Goal: Register for event/course

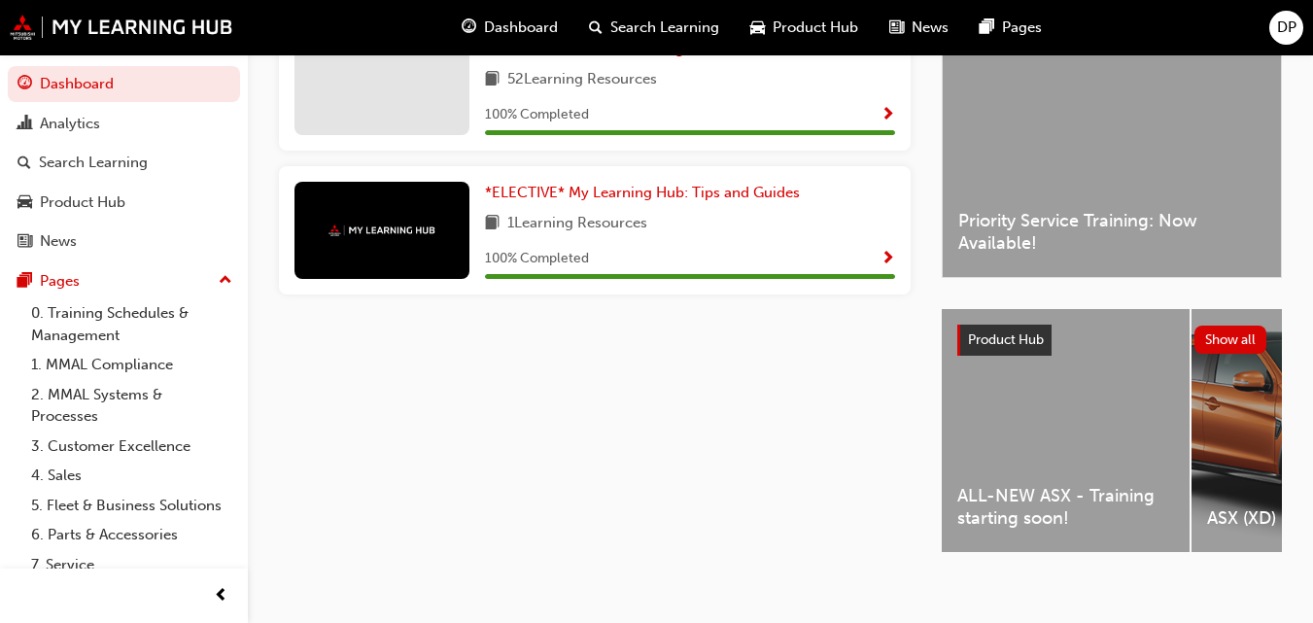
scroll to position [479, 0]
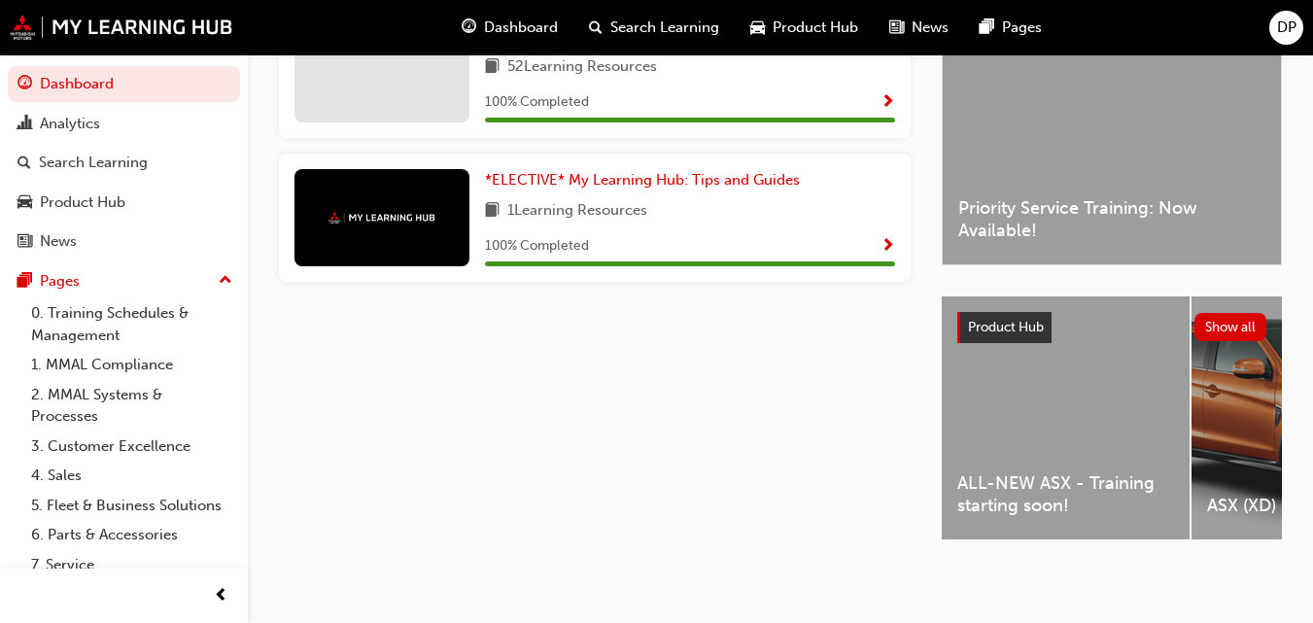
click at [1036, 414] on div "ALL-NEW ASX - Training starting soon!" at bounding box center [1066, 417] width 248 height 243
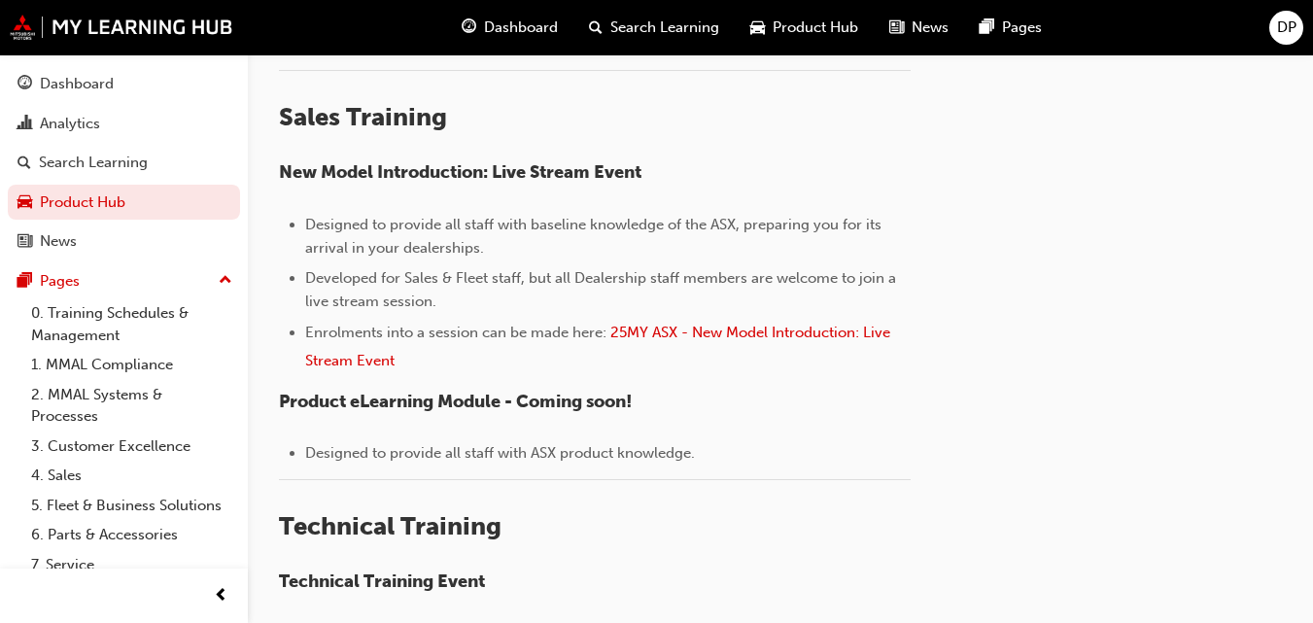
scroll to position [583, 0]
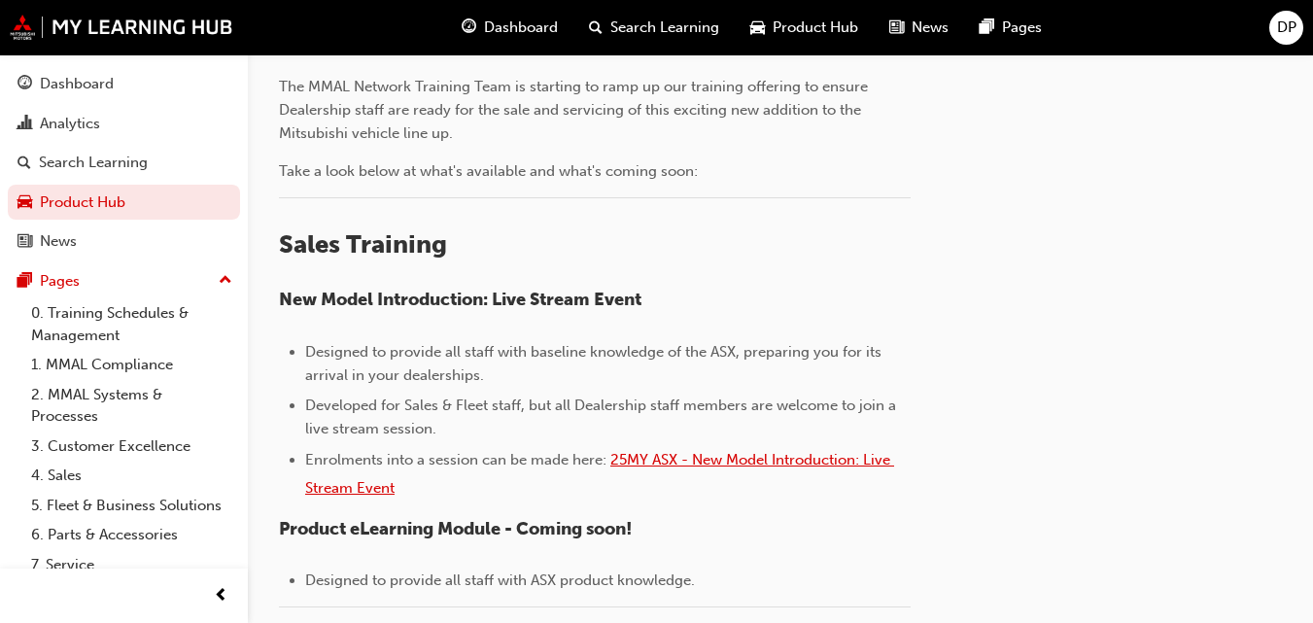
click at [783, 465] on span "25MY ASX - New Model Introduction: Live Stream Event" at bounding box center [599, 474] width 589 height 46
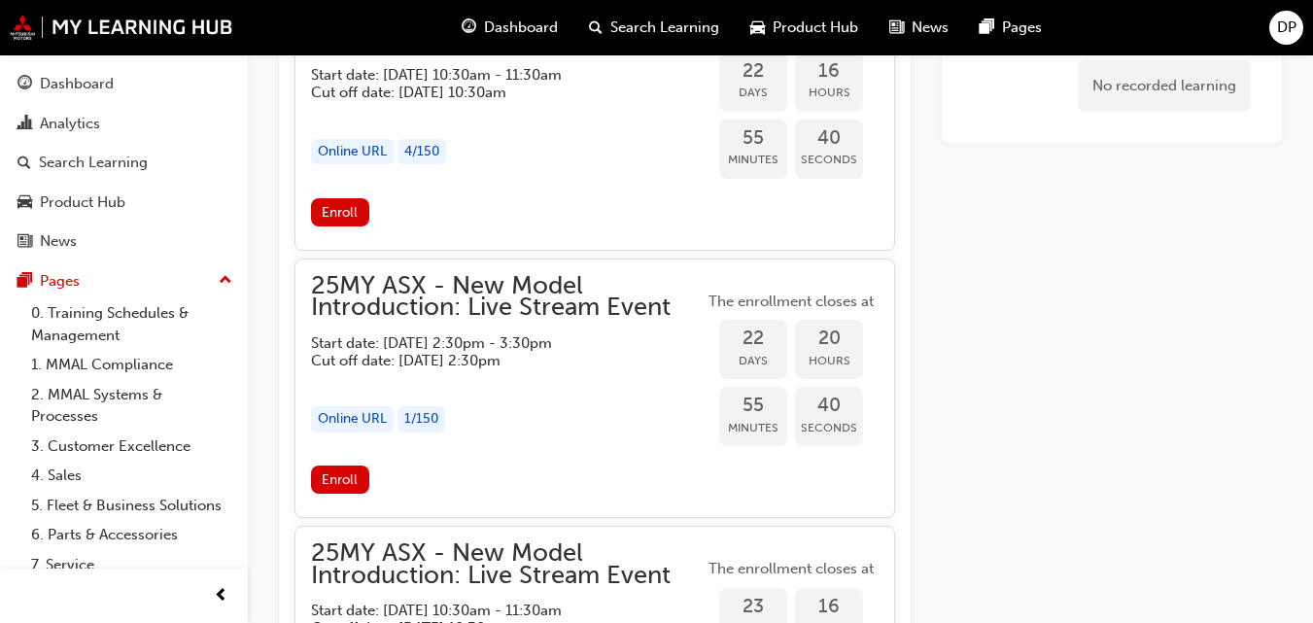
scroll to position [1998, 0]
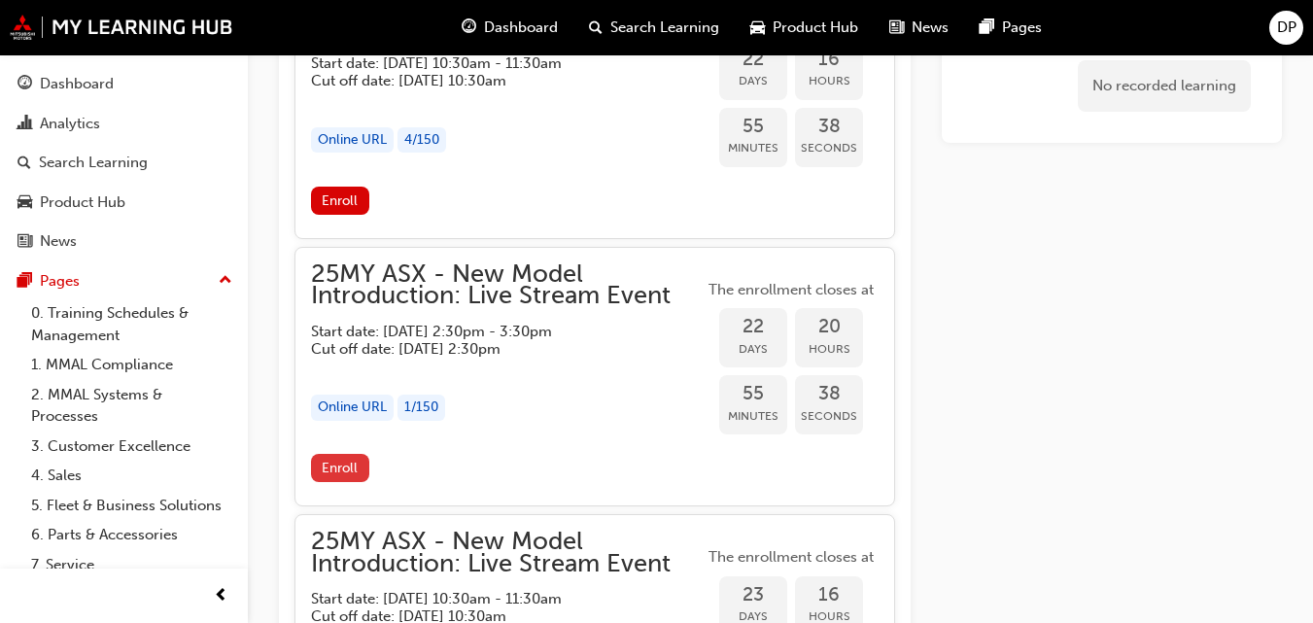
click at [348, 463] on span "Enroll" at bounding box center [340, 468] width 36 height 17
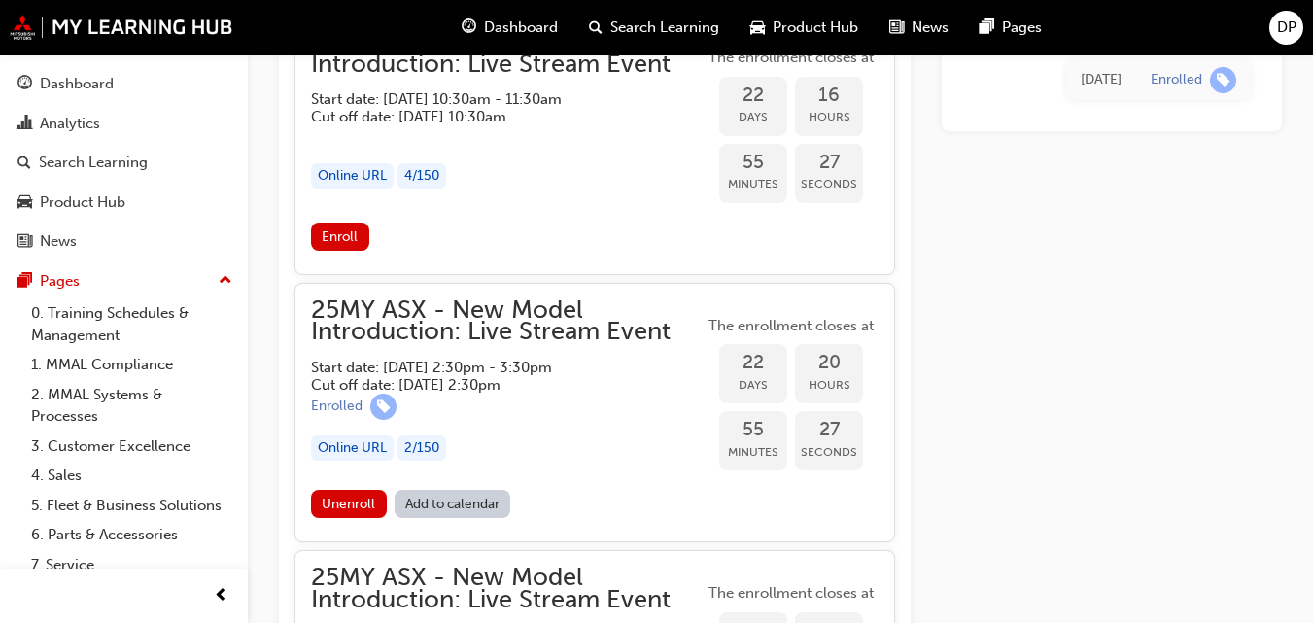
scroll to position [1996, 0]
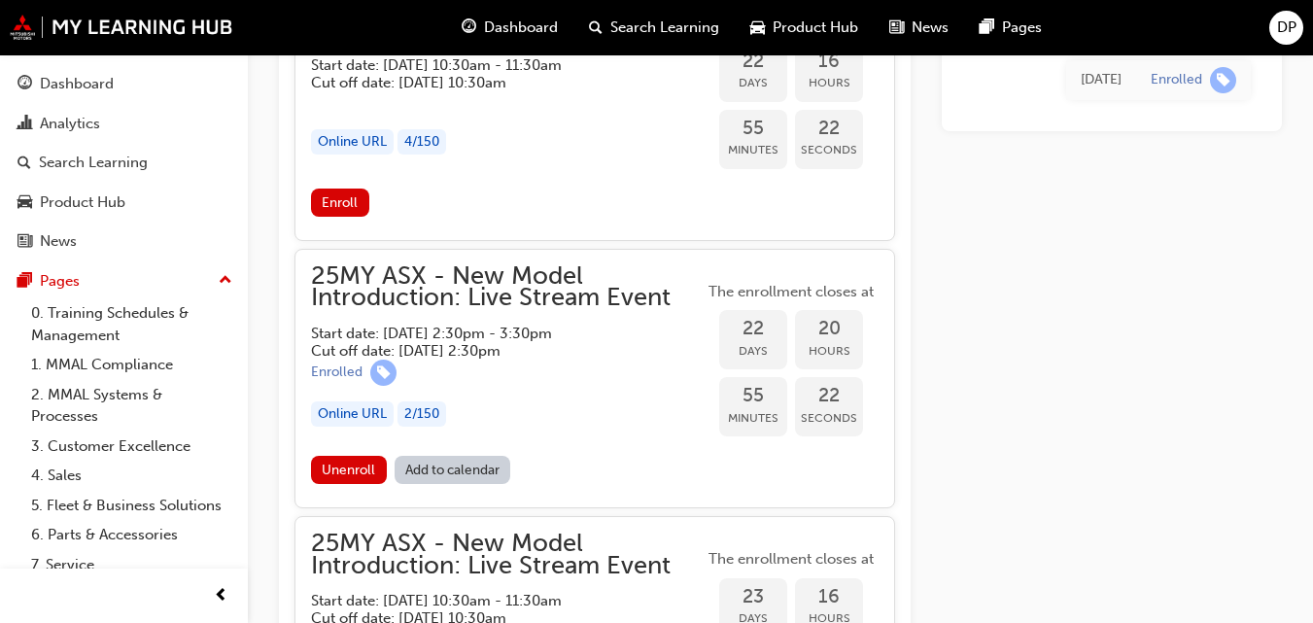
click at [453, 475] on link "Add to calendar" at bounding box center [453, 470] width 117 height 28
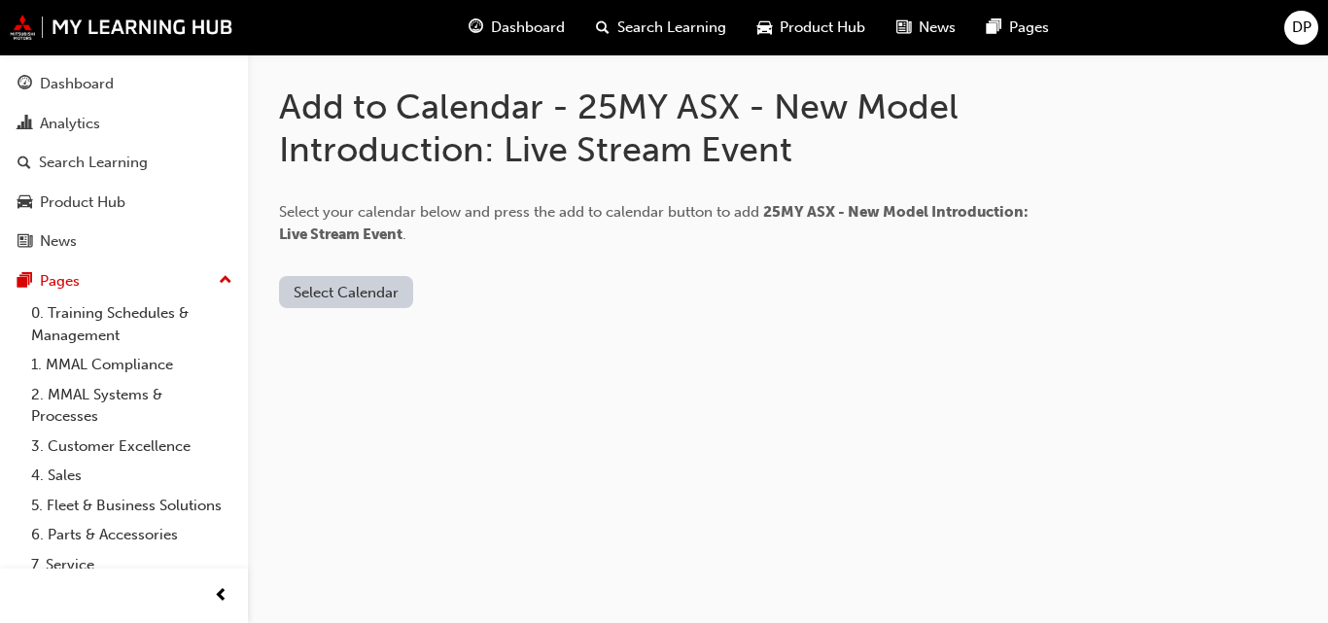
click at [338, 299] on button "Select Calendar" at bounding box center [346, 292] width 134 height 32
click at [337, 336] on div "[DOMAIN_NAME]" at bounding box center [349, 340] width 118 height 22
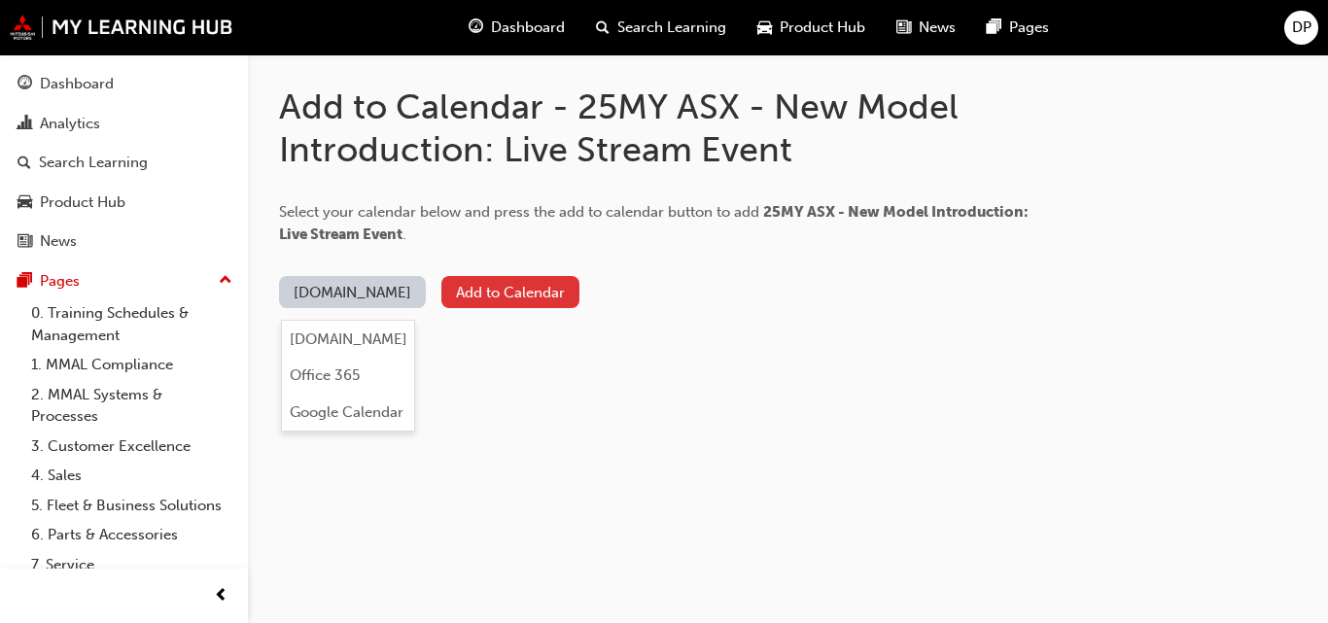
click at [472, 289] on button "Add to Calendar" at bounding box center [510, 292] width 138 height 32
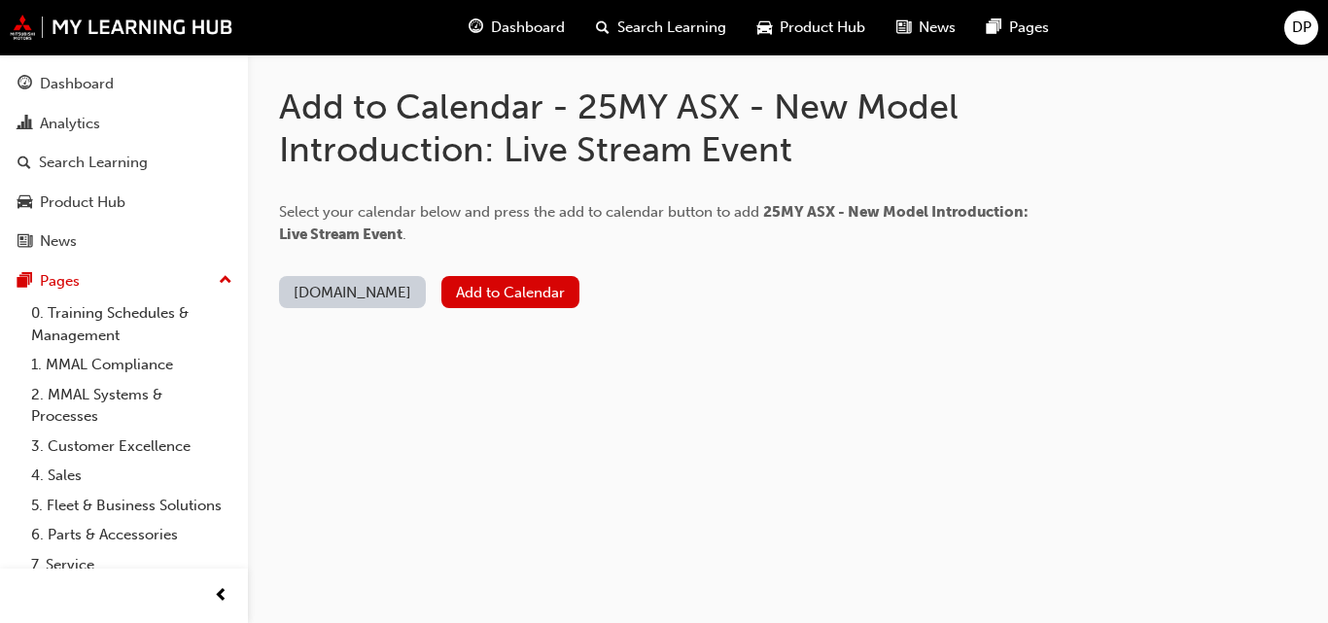
click at [322, 295] on button "[DOMAIN_NAME]" at bounding box center [352, 292] width 147 height 32
click at [866, 330] on div "Add to Calendar - 25MY ASX - New Model Introduction: Live Stream Event Select y…" at bounding box center [788, 212] width 1080 height 316
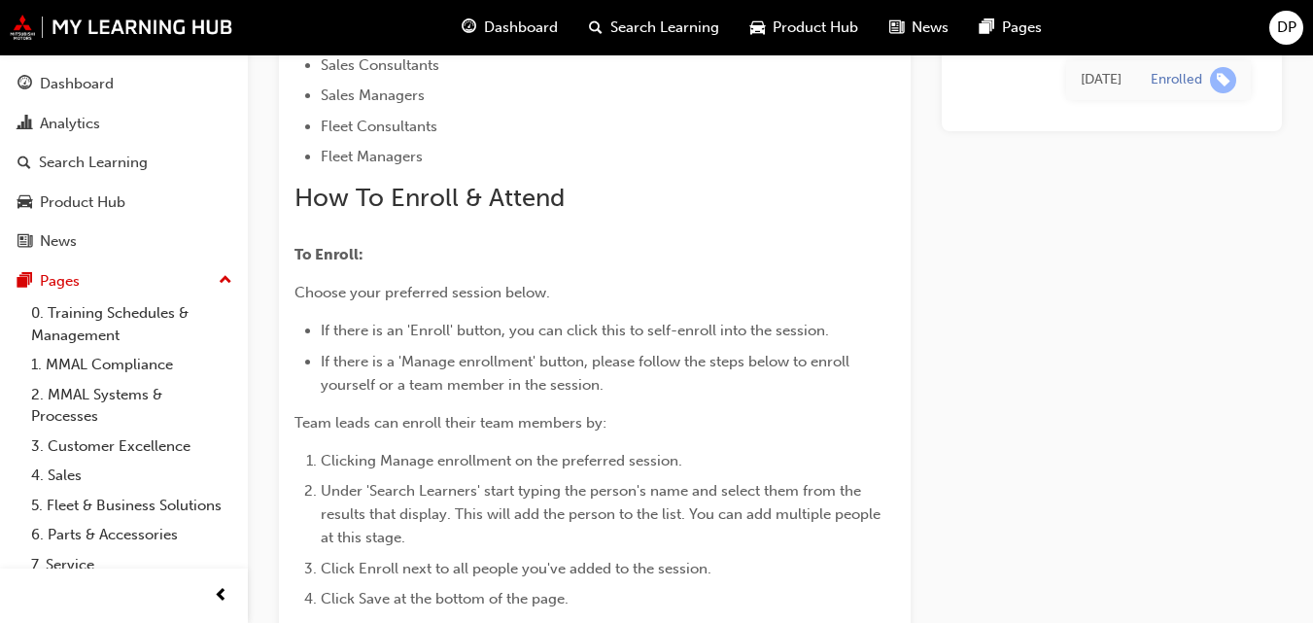
scroll to position [343, 0]
